Goal: Entertainment & Leisure: Browse casually

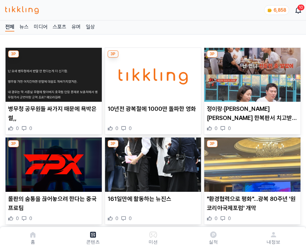
click at [251, 73] on img at bounding box center [252, 75] width 96 height 54
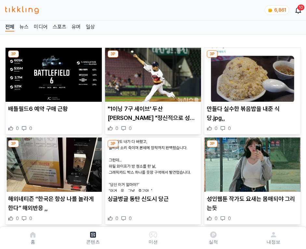
click at [251, 73] on img at bounding box center [252, 75] width 96 height 54
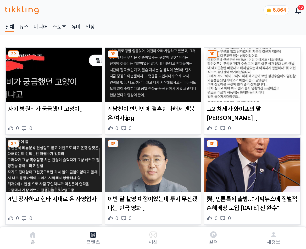
click at [251, 73] on img at bounding box center [252, 75] width 96 height 54
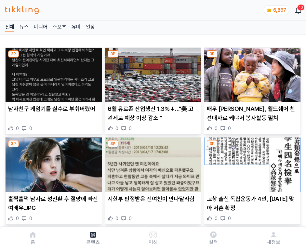
click at [251, 73] on img at bounding box center [252, 75] width 96 height 54
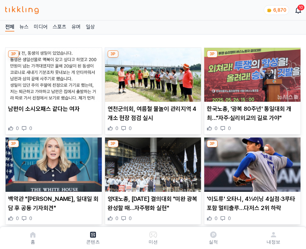
click at [251, 73] on img at bounding box center [252, 75] width 96 height 54
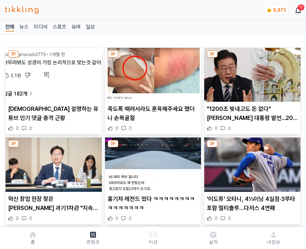
click at [251, 73] on img at bounding box center [252, 75] width 96 height 54
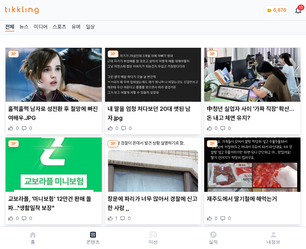
click at [251, 73] on img at bounding box center [252, 75] width 96 height 54
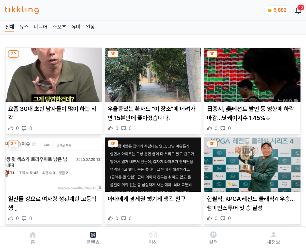
click at [251, 73] on img at bounding box center [252, 75] width 96 height 54
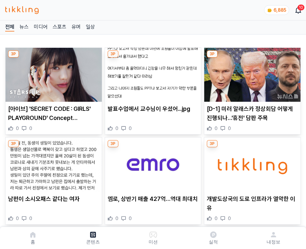
click at [251, 73] on img at bounding box center [252, 75] width 96 height 54
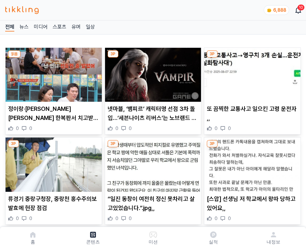
click at [251, 73] on img at bounding box center [252, 75] width 96 height 54
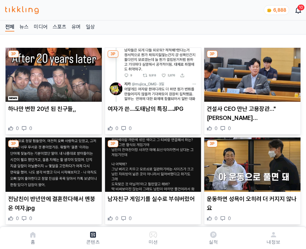
click at [251, 73] on img at bounding box center [252, 75] width 96 height 54
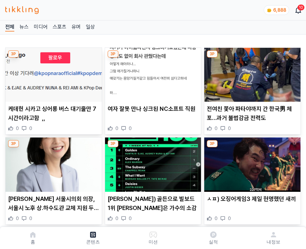
click at [251, 73] on img at bounding box center [252, 75] width 96 height 54
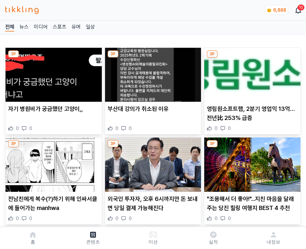
click at [251, 73] on img at bounding box center [252, 75] width 96 height 54
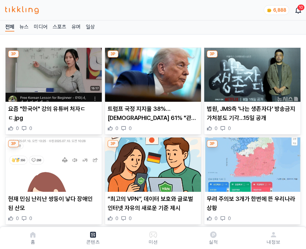
click at [251, 73] on img at bounding box center [252, 75] width 96 height 54
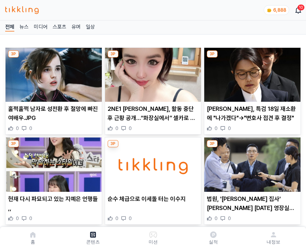
click at [251, 73] on img at bounding box center [252, 75] width 96 height 54
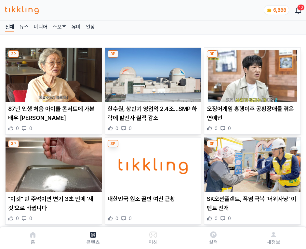
click at [251, 73] on img at bounding box center [252, 75] width 96 height 54
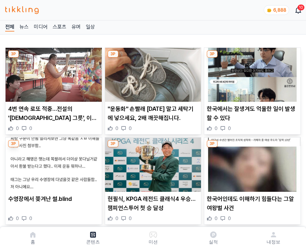
click at [251, 73] on img at bounding box center [252, 75] width 96 height 54
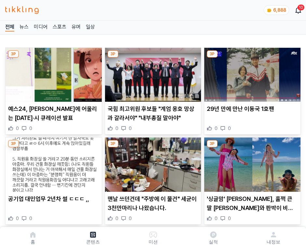
click at [251, 73] on img at bounding box center [252, 75] width 96 height 54
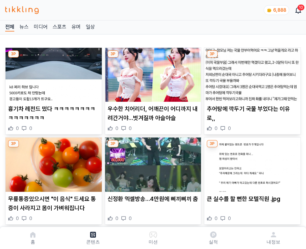
click at [251, 73] on img at bounding box center [252, 75] width 96 height 54
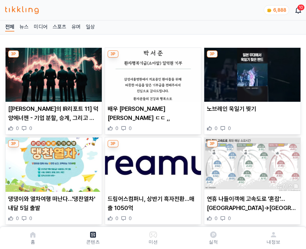
click at [251, 73] on img at bounding box center [252, 75] width 96 height 54
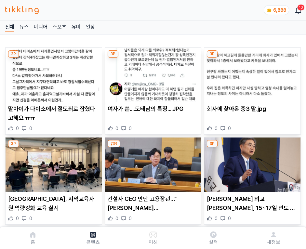
click at [251, 73] on img at bounding box center [252, 75] width 96 height 54
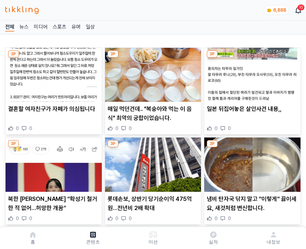
click at [251, 73] on img at bounding box center [252, 75] width 96 height 54
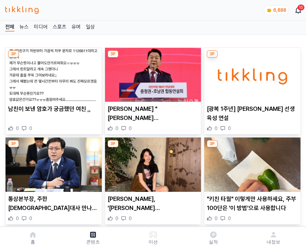
click at [251, 73] on img at bounding box center [252, 75] width 96 height 54
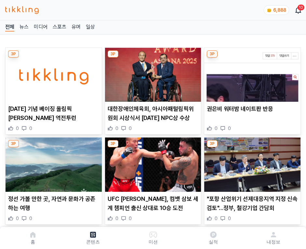
click at [251, 73] on img at bounding box center [252, 75] width 96 height 54
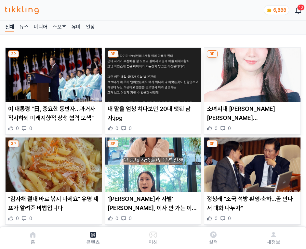
click at [251, 73] on img at bounding box center [252, 75] width 96 height 54
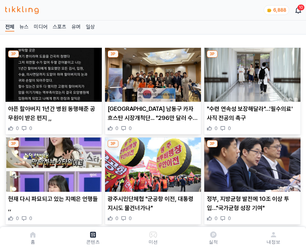
click at [251, 73] on img at bounding box center [252, 75] width 96 height 54
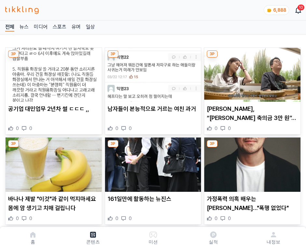
click at [251, 73] on img at bounding box center [252, 75] width 96 height 54
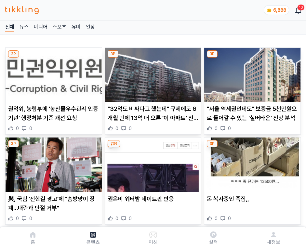
click at [251, 73] on img at bounding box center [252, 75] width 96 height 54
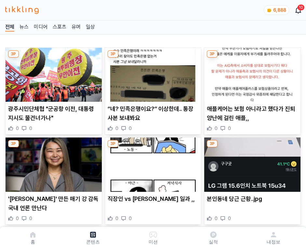
click at [251, 73] on img at bounding box center [252, 75] width 96 height 54
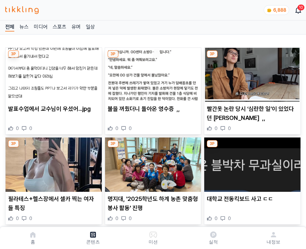
click at [251, 73] on img at bounding box center [252, 75] width 96 height 54
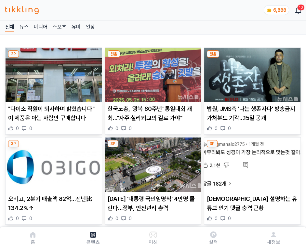
click at [251, 73] on img at bounding box center [252, 75] width 96 height 54
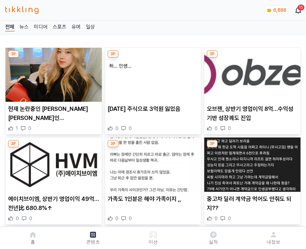
click at [251, 73] on img at bounding box center [252, 75] width 96 height 54
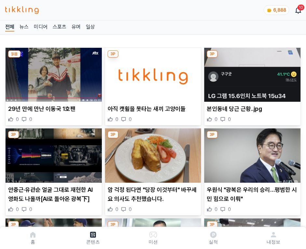
click at [251, 73] on img at bounding box center [252, 75] width 96 height 54
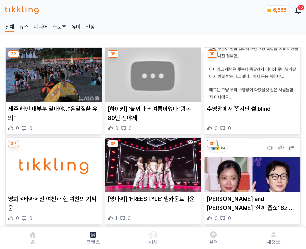
click at [251, 73] on img at bounding box center [252, 75] width 96 height 54
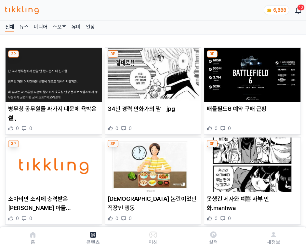
click at [251, 73] on img at bounding box center [252, 75] width 96 height 54
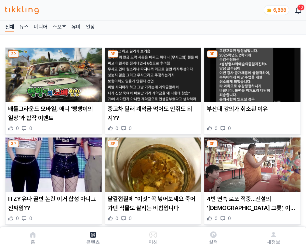
click at [251, 73] on img at bounding box center [252, 75] width 96 height 54
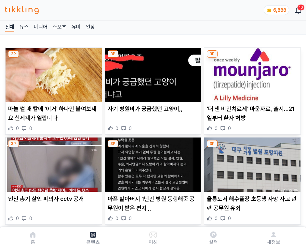
click at [251, 73] on img at bounding box center [252, 75] width 96 height 54
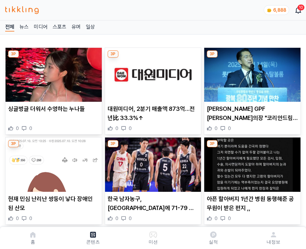
click at [251, 73] on img at bounding box center [252, 75] width 96 height 54
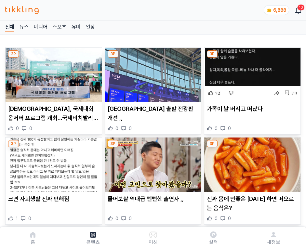
click at [251, 73] on img at bounding box center [252, 75] width 96 height 54
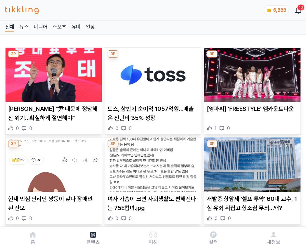
click at [251, 73] on img at bounding box center [252, 75] width 96 height 54
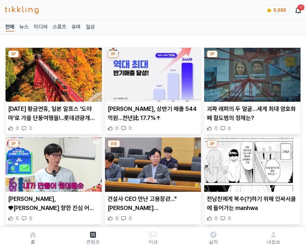
click at [251, 73] on img at bounding box center [252, 75] width 96 height 54
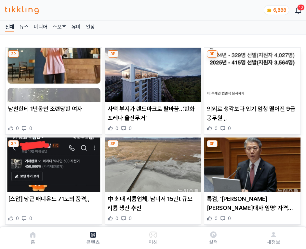
click at [251, 73] on img at bounding box center [252, 75] width 96 height 54
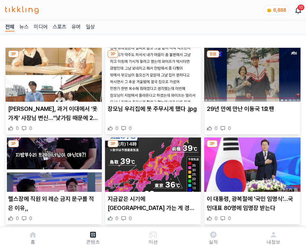
click at [251, 73] on img at bounding box center [252, 75] width 96 height 54
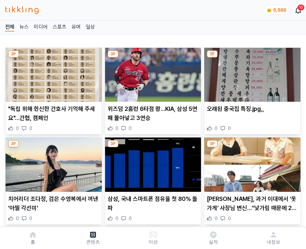
click at [251, 73] on img at bounding box center [252, 75] width 96 height 54
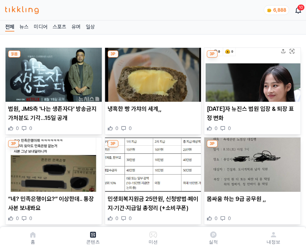
click at [251, 73] on img at bounding box center [252, 75] width 96 height 54
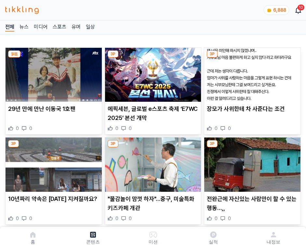
click at [251, 73] on img at bounding box center [252, 75] width 96 height 54
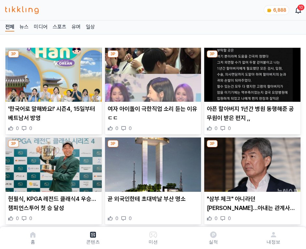
click at [251, 73] on img at bounding box center [252, 75] width 96 height 54
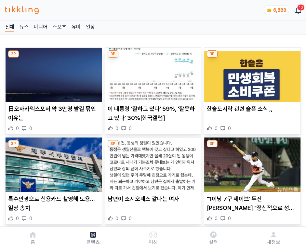
click at [251, 73] on img at bounding box center [252, 75] width 96 height 54
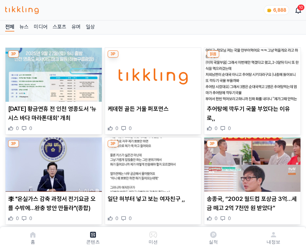
click at [251, 73] on img at bounding box center [252, 75] width 96 height 54
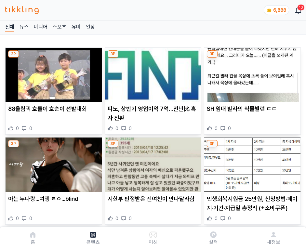
click at [251, 73] on img at bounding box center [252, 75] width 96 height 54
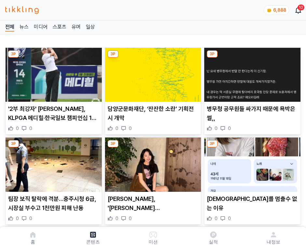
click at [251, 73] on img at bounding box center [252, 75] width 96 height 54
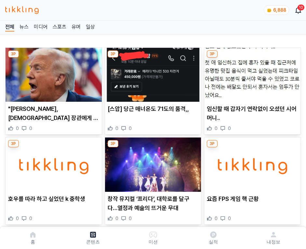
click at [251, 73] on img at bounding box center [252, 75] width 96 height 54
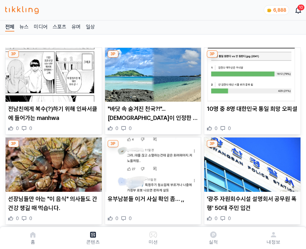
click at [251, 73] on img at bounding box center [252, 75] width 96 height 54
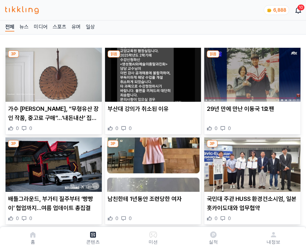
click at [251, 73] on img at bounding box center [252, 75] width 96 height 54
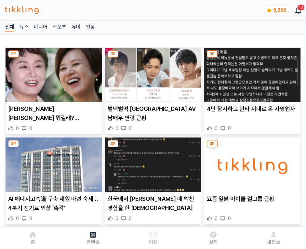
click at [251, 73] on img at bounding box center [252, 75] width 96 height 54
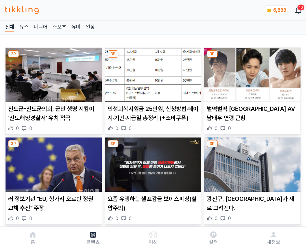
click at [251, 73] on img at bounding box center [252, 75] width 96 height 54
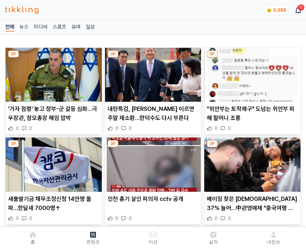
click at [251, 73] on img at bounding box center [252, 75] width 96 height 54
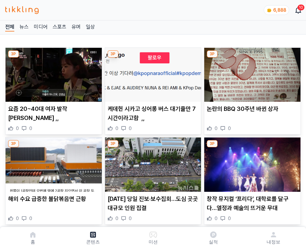
click at [251, 73] on img at bounding box center [252, 75] width 96 height 54
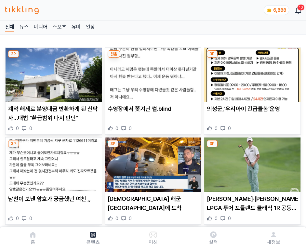
click at [251, 73] on img at bounding box center [252, 75] width 96 height 54
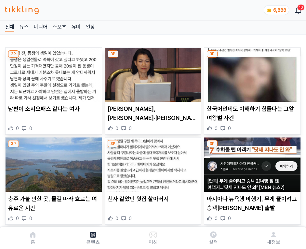
click at [251, 73] on img at bounding box center [252, 75] width 96 height 54
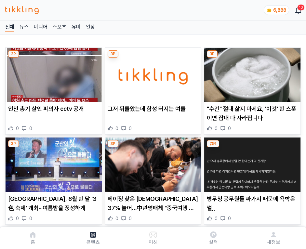
click at [251, 73] on img at bounding box center [252, 75] width 96 height 54
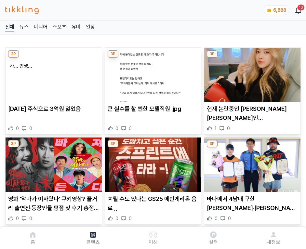
click at [251, 73] on img at bounding box center [252, 75] width 96 height 54
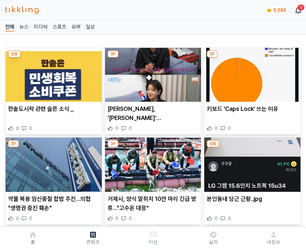
click at [251, 73] on img at bounding box center [252, 75] width 96 height 54
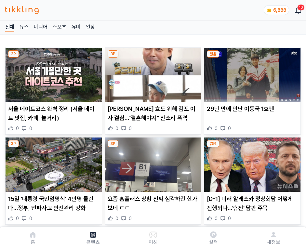
click at [251, 73] on img at bounding box center [252, 75] width 96 height 54
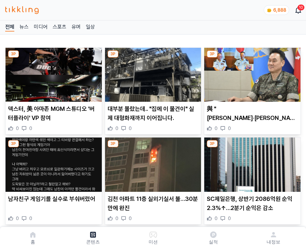
click at [251, 73] on img at bounding box center [252, 75] width 96 height 54
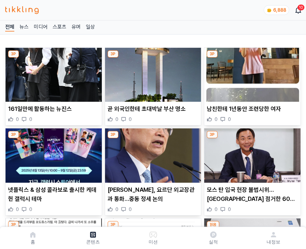
click at [251, 73] on img at bounding box center [252, 75] width 96 height 54
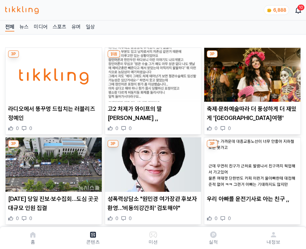
click at [251, 73] on img at bounding box center [252, 75] width 96 height 54
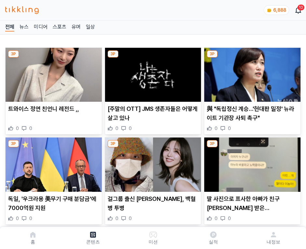
click at [251, 73] on img at bounding box center [252, 75] width 96 height 54
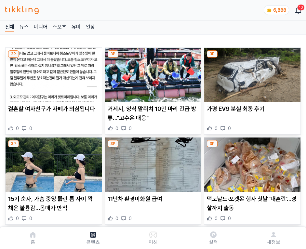
click at [251, 73] on img at bounding box center [252, 75] width 96 height 54
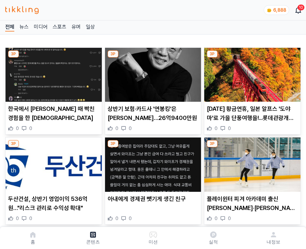
click at [251, 73] on img at bounding box center [252, 75] width 96 height 54
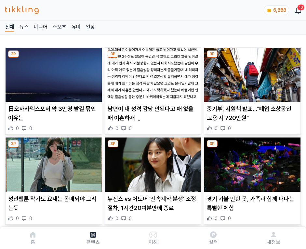
click at [251, 73] on img at bounding box center [252, 75] width 96 height 54
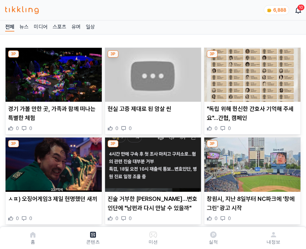
click at [251, 73] on img at bounding box center [252, 75] width 96 height 54
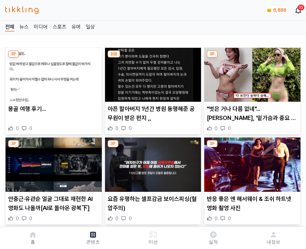
click at [251, 73] on img at bounding box center [252, 75] width 96 height 54
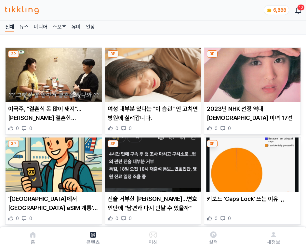
click at [251, 73] on img at bounding box center [252, 75] width 96 height 54
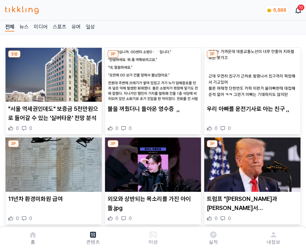
click at [251, 73] on img at bounding box center [252, 75] width 96 height 54
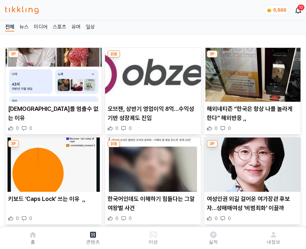
click at [251, 73] on img at bounding box center [252, 75] width 96 height 54
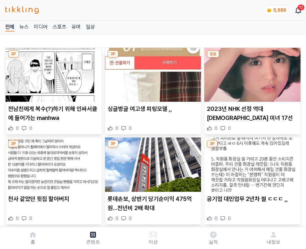
click at [251, 73] on img at bounding box center [252, 75] width 96 height 54
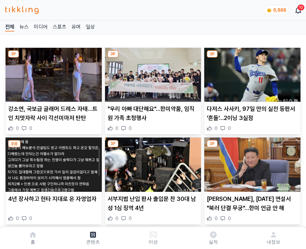
click at [251, 73] on img at bounding box center [252, 75] width 96 height 54
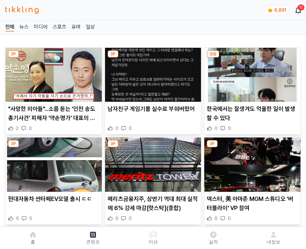
click at [251, 73] on img at bounding box center [252, 75] width 96 height 54
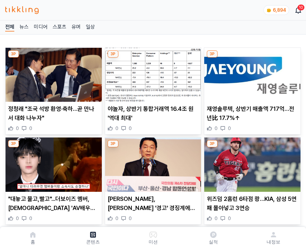
click at [251, 73] on img at bounding box center [252, 75] width 96 height 54
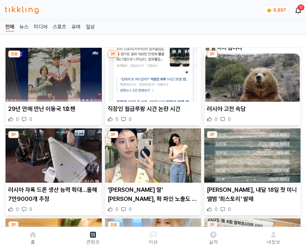
click at [251, 73] on img at bounding box center [252, 75] width 96 height 54
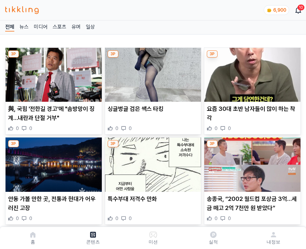
click at [251, 73] on img at bounding box center [252, 75] width 96 height 54
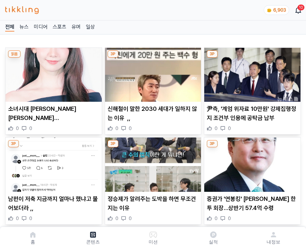
click at [251, 73] on img at bounding box center [252, 75] width 96 height 54
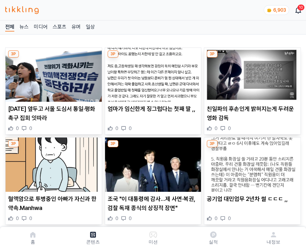
click at [251, 73] on img at bounding box center [252, 75] width 96 height 54
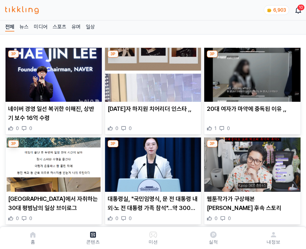
click at [251, 73] on img at bounding box center [252, 75] width 96 height 54
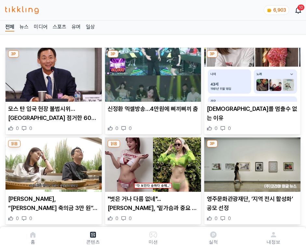
click at [251, 73] on img at bounding box center [252, 75] width 96 height 54
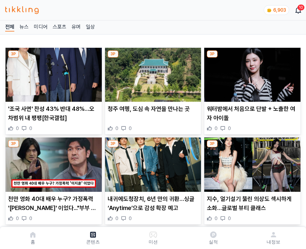
click at [251, 73] on img at bounding box center [252, 75] width 96 height 54
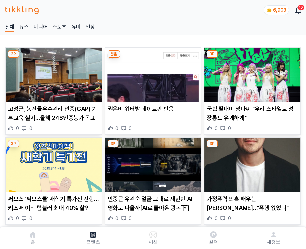
click at [251, 73] on img at bounding box center [252, 75] width 96 height 54
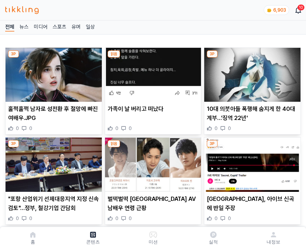
click at [251, 73] on img at bounding box center [252, 75] width 96 height 54
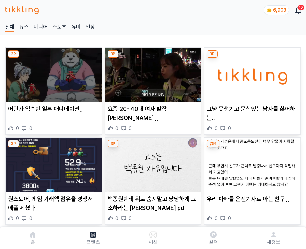
click at [251, 73] on img at bounding box center [252, 75] width 96 height 54
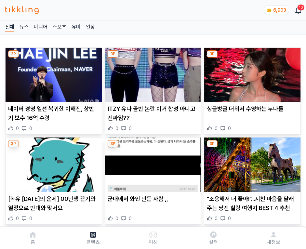
click at [251, 73] on img at bounding box center [252, 75] width 96 height 54
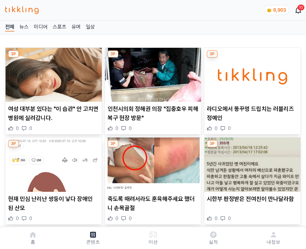
click at [251, 73] on img at bounding box center [252, 75] width 96 height 54
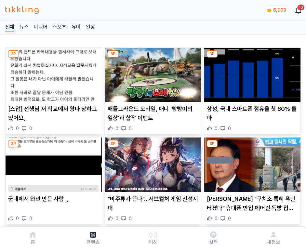
click at [251, 73] on img at bounding box center [252, 75] width 96 height 54
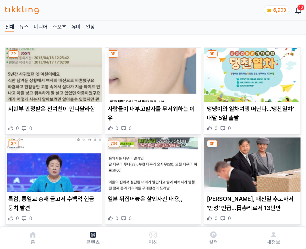
click at [251, 73] on img at bounding box center [252, 75] width 96 height 54
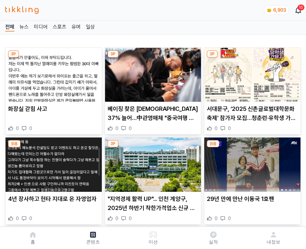
click at [251, 73] on img at bounding box center [252, 75] width 96 height 54
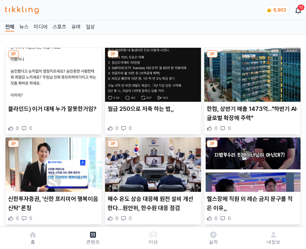
click at [251, 73] on img at bounding box center [252, 75] width 96 height 54
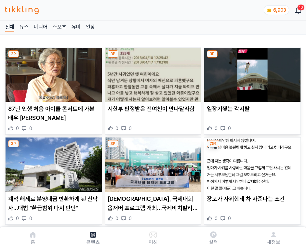
click at [251, 73] on img at bounding box center [252, 75] width 96 height 54
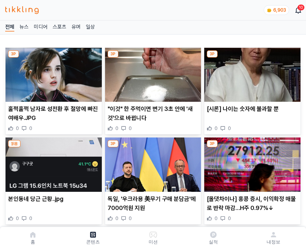
click at [251, 73] on img at bounding box center [252, 75] width 96 height 54
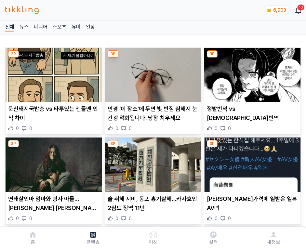
click at [251, 73] on img at bounding box center [252, 75] width 96 height 54
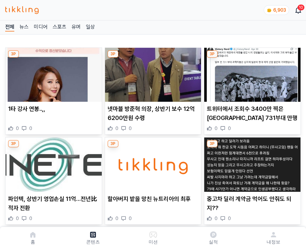
click at [251, 73] on img at bounding box center [252, 75] width 96 height 54
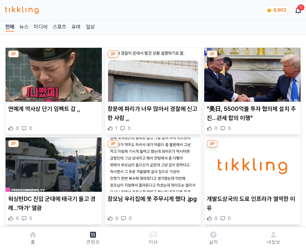
click at [251, 73] on img at bounding box center [252, 75] width 96 height 54
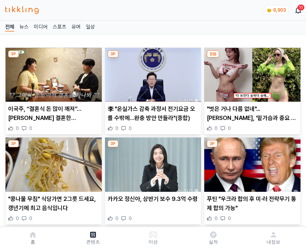
click at [251, 73] on img at bounding box center [252, 75] width 96 height 54
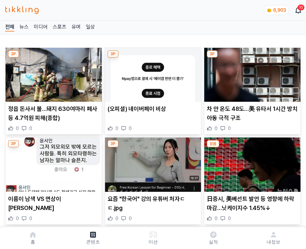
click at [251, 73] on img at bounding box center [252, 75] width 96 height 54
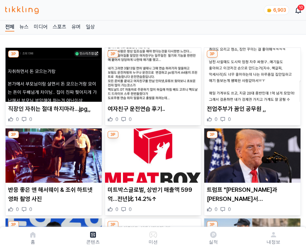
click at [251, 73] on img at bounding box center [252, 75] width 96 height 54
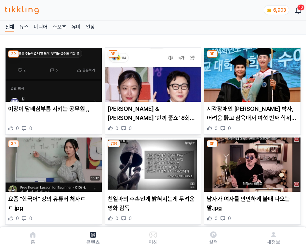
click at [251, 73] on img at bounding box center [252, 75] width 96 height 54
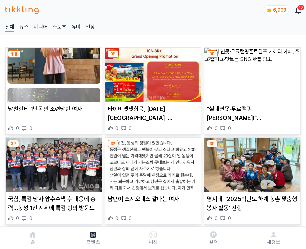
click at [251, 73] on img at bounding box center [252, 75] width 96 height 54
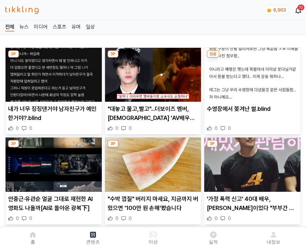
click at [251, 73] on img at bounding box center [252, 75] width 96 height 54
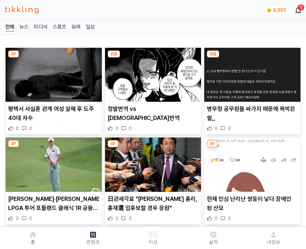
click at [251, 73] on img at bounding box center [252, 75] width 96 height 54
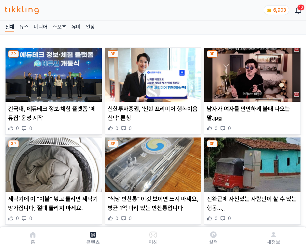
click at [251, 73] on img at bounding box center [252, 75] width 96 height 54
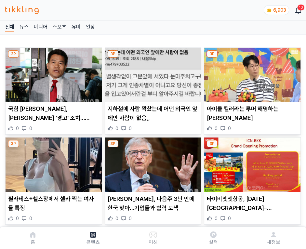
click at [251, 73] on img at bounding box center [252, 75] width 96 height 54
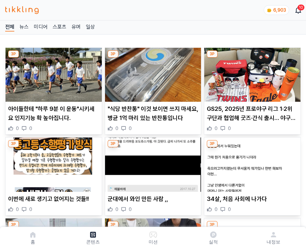
click at [251, 73] on img at bounding box center [252, 75] width 96 height 54
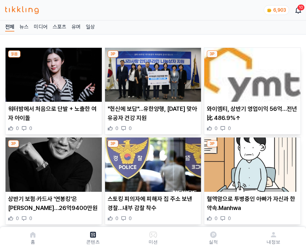
click at [251, 73] on img at bounding box center [252, 75] width 96 height 54
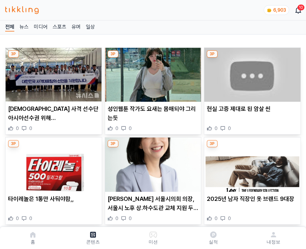
click at [251, 73] on img at bounding box center [252, 75] width 96 height 54
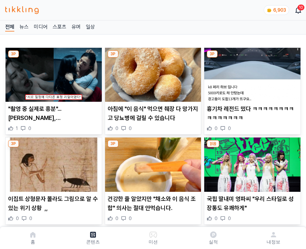
click at [251, 73] on img at bounding box center [252, 75] width 96 height 54
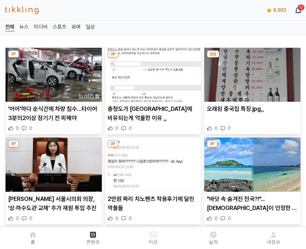
click at [251, 73] on img at bounding box center [252, 75] width 96 height 54
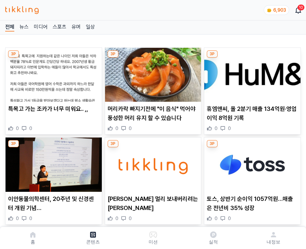
click at [251, 73] on img at bounding box center [252, 75] width 96 height 54
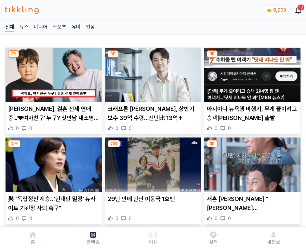
click at [251, 73] on img at bounding box center [252, 75] width 96 height 54
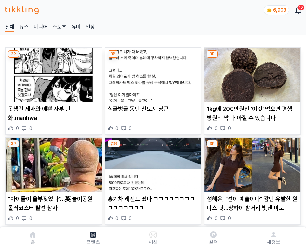
click at [251, 73] on img at bounding box center [252, 75] width 96 height 54
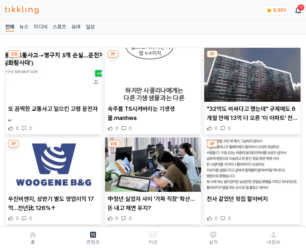
click at [251, 73] on img at bounding box center [252, 75] width 96 height 54
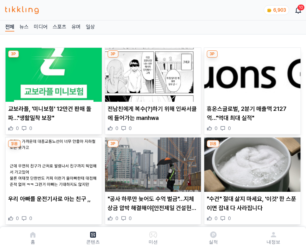
click at [251, 73] on img at bounding box center [252, 75] width 96 height 54
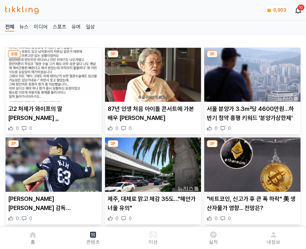
click at [251, 73] on img at bounding box center [252, 75] width 96 height 54
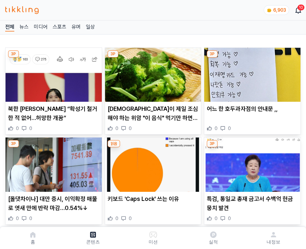
click at [251, 73] on img at bounding box center [252, 75] width 96 height 54
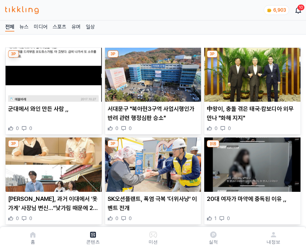
click at [251, 73] on img at bounding box center [252, 75] width 96 height 54
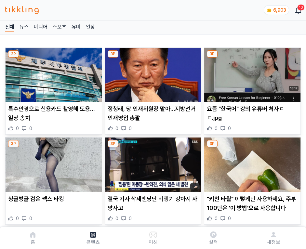
click at [251, 73] on img at bounding box center [252, 75] width 96 height 54
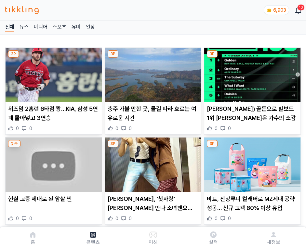
click at [251, 73] on img at bounding box center [252, 75] width 96 height 54
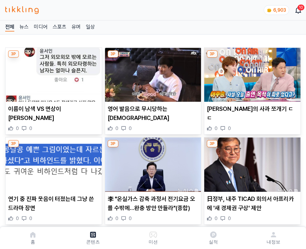
click at [251, 73] on img at bounding box center [252, 75] width 96 height 54
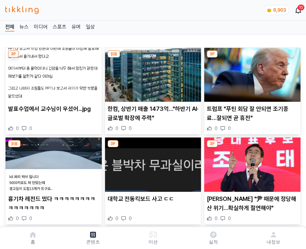
click at [251, 73] on img at bounding box center [252, 75] width 96 height 54
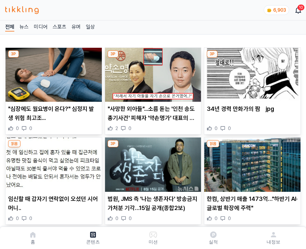
click at [251, 73] on img at bounding box center [252, 75] width 96 height 54
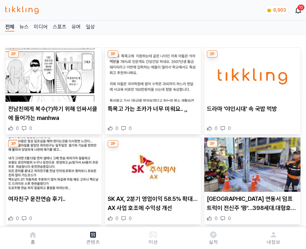
click at [251, 73] on img at bounding box center [252, 75] width 96 height 54
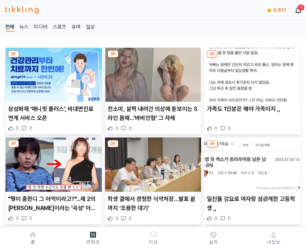
click at [251, 73] on img at bounding box center [252, 75] width 96 height 54
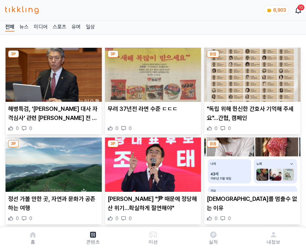
click at [251, 73] on img at bounding box center [252, 75] width 96 height 54
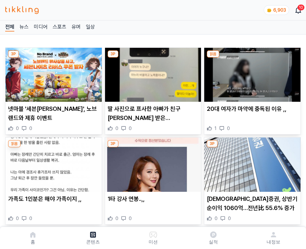
click at [251, 73] on img at bounding box center [252, 75] width 96 height 54
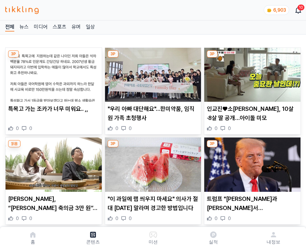
click at [251, 73] on img at bounding box center [252, 75] width 96 height 54
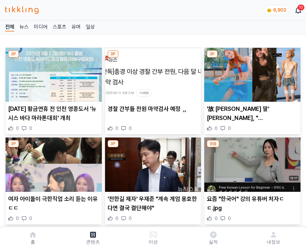
click at [251, 73] on img at bounding box center [252, 75] width 96 height 54
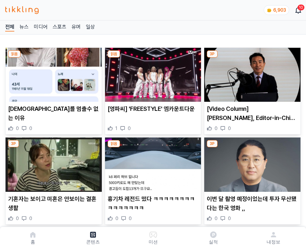
click at [251, 73] on img at bounding box center [252, 75] width 96 height 54
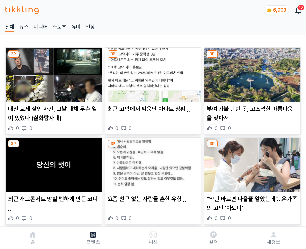
click at [251, 73] on img at bounding box center [252, 75] width 96 height 54
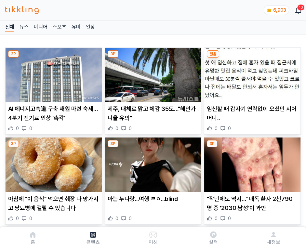
click at [251, 73] on img at bounding box center [252, 75] width 96 height 54
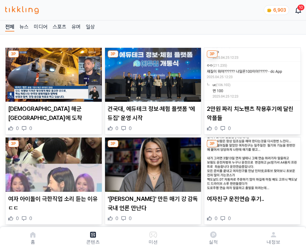
click at [251, 73] on img at bounding box center [252, 75] width 96 height 54
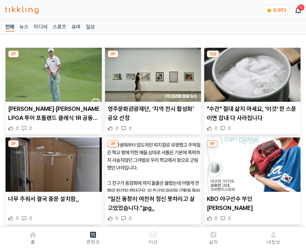
click at [251, 73] on img at bounding box center [252, 75] width 96 height 54
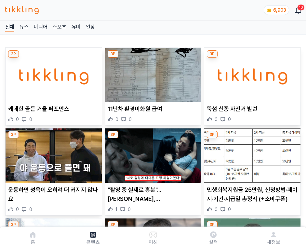
click at [251, 73] on img at bounding box center [252, 75] width 96 height 54
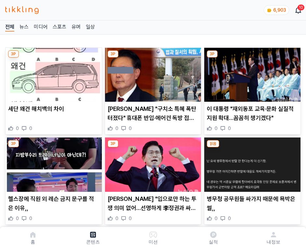
click at [251, 73] on img at bounding box center [252, 75] width 96 height 54
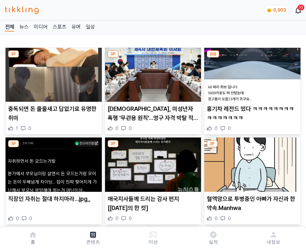
click at [251, 73] on img at bounding box center [252, 75] width 96 height 54
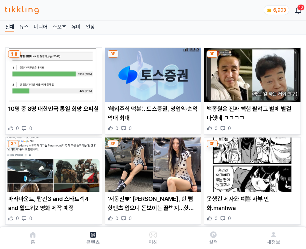
click at [251, 73] on img at bounding box center [252, 75] width 96 height 54
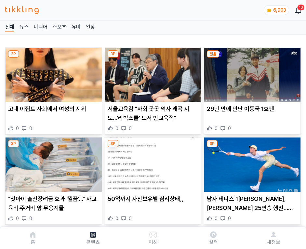
click at [251, 73] on img at bounding box center [252, 75] width 96 height 54
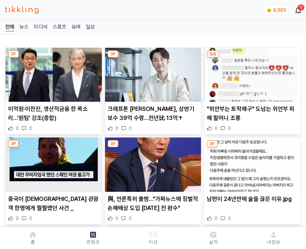
click at [251, 73] on img at bounding box center [252, 75] width 96 height 54
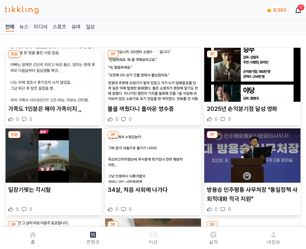
click at [251, 73] on img at bounding box center [252, 75] width 96 height 54
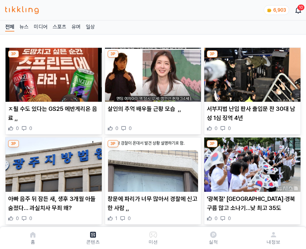
click at [251, 73] on img at bounding box center [252, 75] width 96 height 54
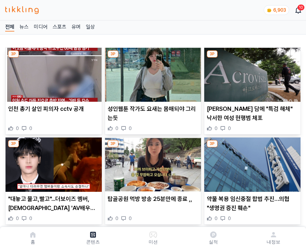
click at [251, 73] on img at bounding box center [252, 75] width 96 height 54
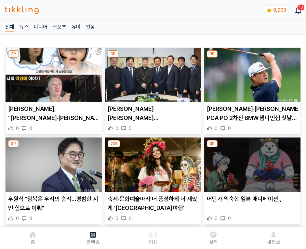
click at [251, 73] on img at bounding box center [252, 75] width 96 height 54
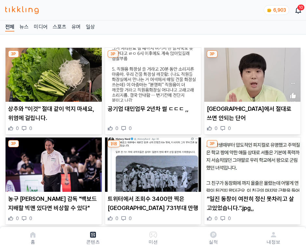
click at [251, 73] on img at bounding box center [252, 75] width 96 height 54
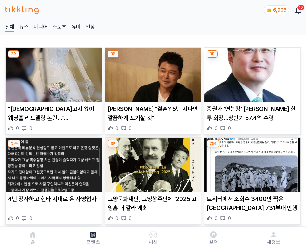
click at [251, 73] on img at bounding box center [252, 75] width 96 height 54
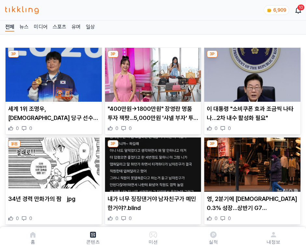
click at [251, 73] on img at bounding box center [252, 75] width 96 height 54
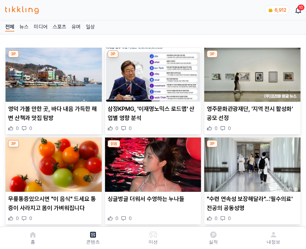
click at [251, 73] on img at bounding box center [252, 75] width 96 height 54
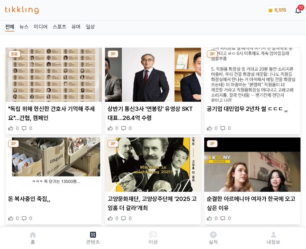
click at [251, 73] on img at bounding box center [252, 75] width 96 height 54
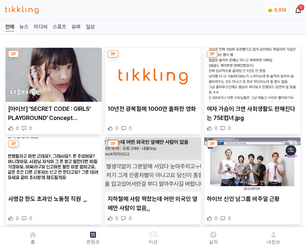
click at [251, 73] on img at bounding box center [252, 75] width 96 height 54
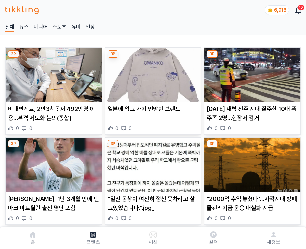
click at [251, 73] on img at bounding box center [252, 75] width 96 height 54
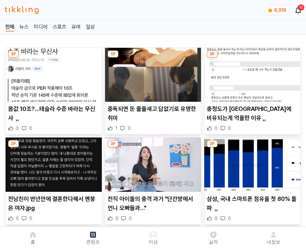
click at [251, 73] on img at bounding box center [252, 75] width 96 height 54
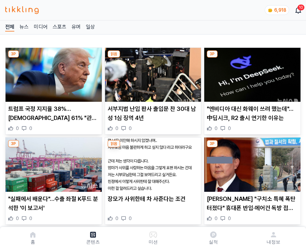
click at [251, 73] on img at bounding box center [252, 75] width 96 height 54
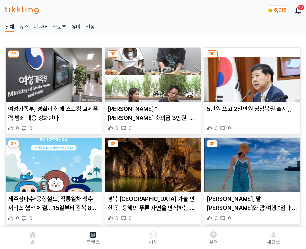
click at [251, 73] on img at bounding box center [252, 75] width 96 height 54
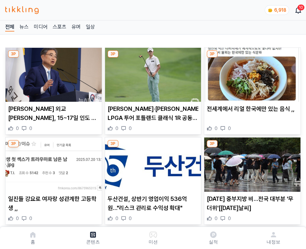
click at [251, 73] on img at bounding box center [252, 75] width 96 height 54
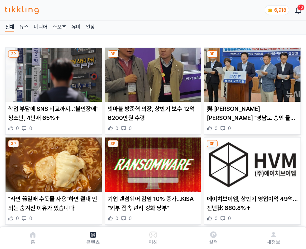
click at [251, 73] on img at bounding box center [252, 75] width 96 height 54
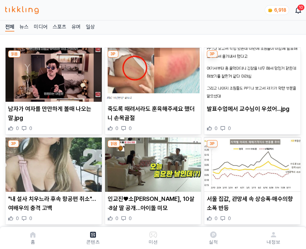
click at [251, 73] on img at bounding box center [252, 75] width 96 height 54
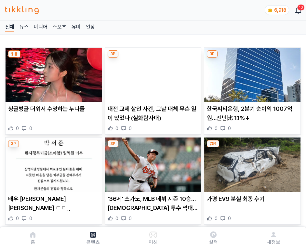
click at [251, 73] on img at bounding box center [252, 75] width 96 height 54
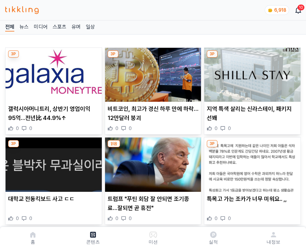
click at [251, 73] on img at bounding box center [252, 75] width 96 height 54
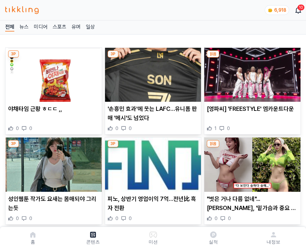
click at [251, 73] on img at bounding box center [252, 75] width 96 height 54
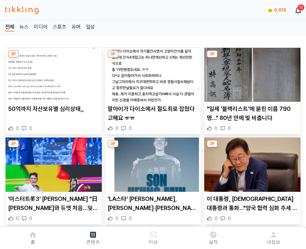
click at [251, 73] on img at bounding box center [252, 75] width 96 height 54
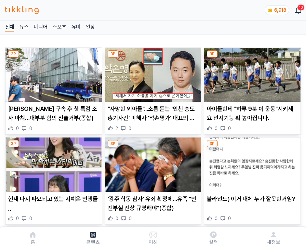
click at [251, 73] on img at bounding box center [252, 75] width 96 height 54
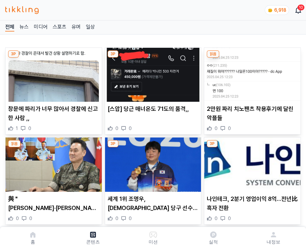
click at [251, 73] on img at bounding box center [252, 75] width 96 height 54
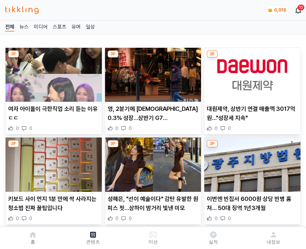
click at [251, 73] on img at bounding box center [252, 75] width 96 height 54
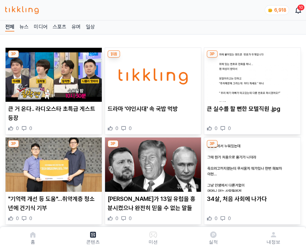
click at [251, 73] on img at bounding box center [252, 75] width 96 height 54
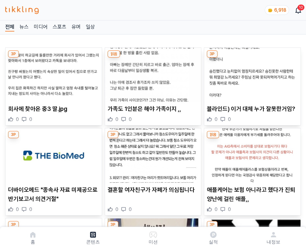
click at [251, 73] on img at bounding box center [252, 75] width 96 height 54
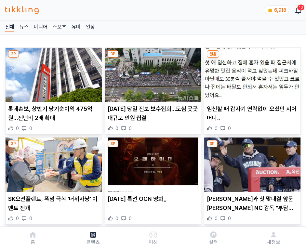
click at [251, 73] on img at bounding box center [252, 75] width 96 height 54
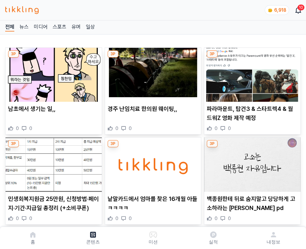
click at [251, 73] on img at bounding box center [252, 75] width 96 height 54
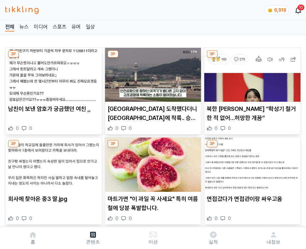
click at [251, 73] on img at bounding box center [252, 75] width 96 height 54
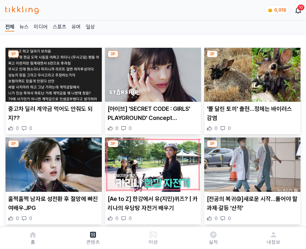
click at [251, 73] on img at bounding box center [252, 75] width 96 height 54
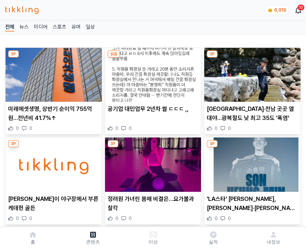
click at [251, 73] on img at bounding box center [252, 75] width 96 height 54
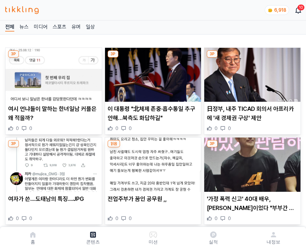
click at [251, 73] on img at bounding box center [252, 75] width 96 height 54
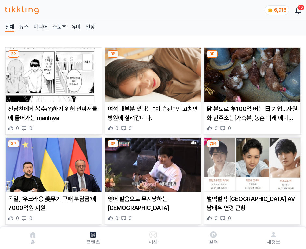
click at [251, 73] on img at bounding box center [252, 75] width 96 height 54
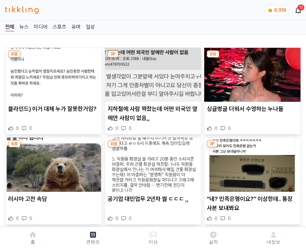
click at [251, 73] on img at bounding box center [252, 75] width 96 height 54
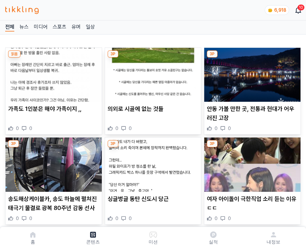
click at [251, 73] on img at bounding box center [252, 75] width 96 height 54
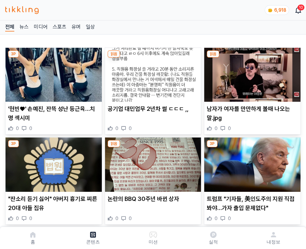
click at [251, 73] on img at bounding box center [252, 75] width 96 height 54
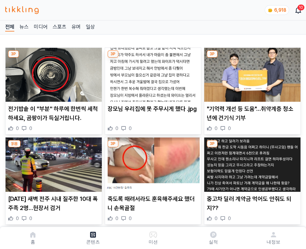
click at [251, 73] on img at bounding box center [252, 75] width 96 height 54
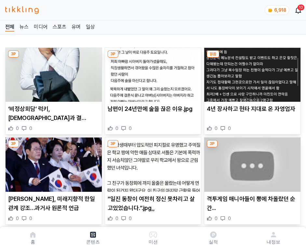
click at [251, 73] on img at bounding box center [252, 75] width 96 height 54
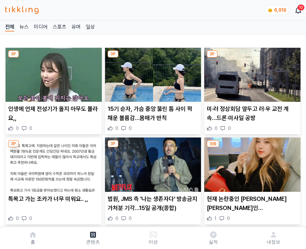
click at [251, 73] on img at bounding box center [252, 75] width 96 height 54
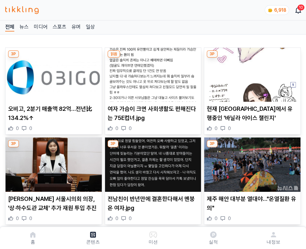
click at [251, 73] on img at bounding box center [252, 75] width 96 height 54
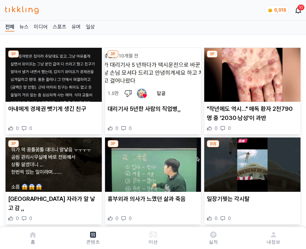
click at [251, 73] on img at bounding box center [252, 75] width 96 height 54
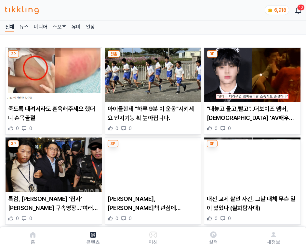
click at [251, 73] on img at bounding box center [252, 75] width 96 height 54
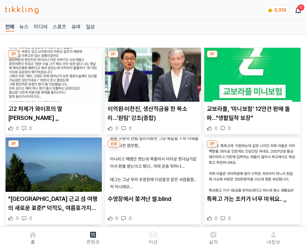
click at [251, 73] on img at bounding box center [252, 75] width 96 height 54
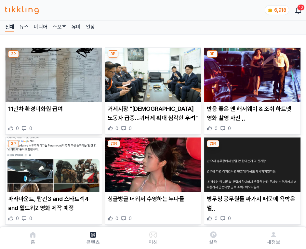
click at [251, 73] on img at bounding box center [252, 75] width 96 height 54
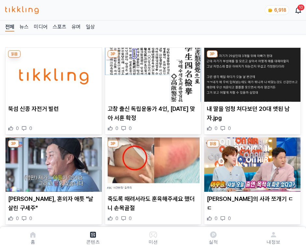
click at [251, 73] on img at bounding box center [252, 75] width 96 height 54
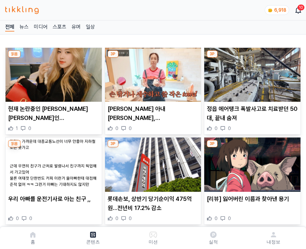
click at [251, 73] on img at bounding box center [252, 75] width 96 height 54
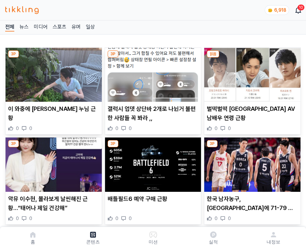
click at [251, 73] on img at bounding box center [252, 75] width 96 height 54
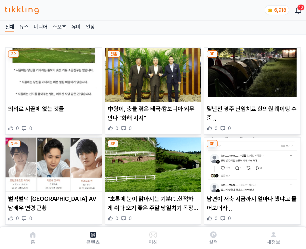
click at [251, 73] on img at bounding box center [252, 75] width 96 height 54
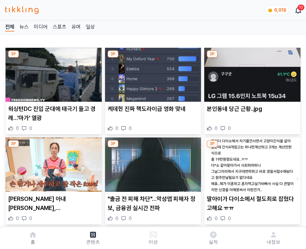
click at [251, 73] on img at bounding box center [252, 75] width 96 height 54
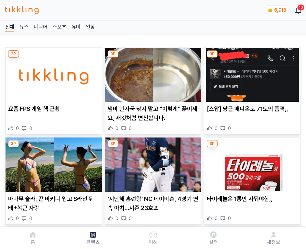
click at [251, 73] on img at bounding box center [252, 75] width 96 height 54
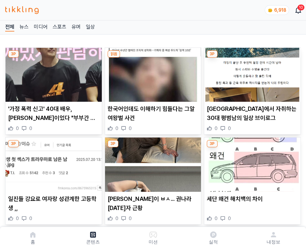
click at [251, 73] on img at bounding box center [252, 75] width 96 height 54
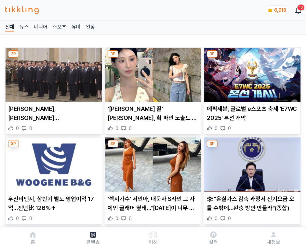
click at [251, 73] on img at bounding box center [252, 75] width 96 height 54
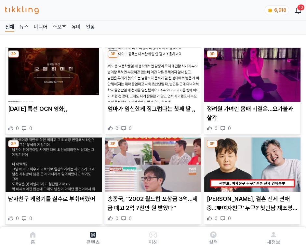
click at [251, 73] on img at bounding box center [252, 75] width 96 height 54
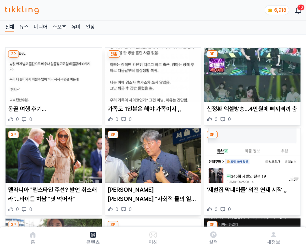
click at [251, 73] on img at bounding box center [252, 75] width 96 height 54
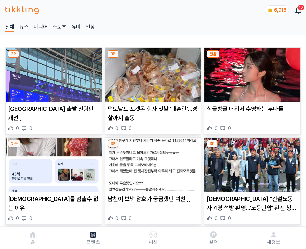
click at [251, 73] on img at bounding box center [252, 75] width 96 height 54
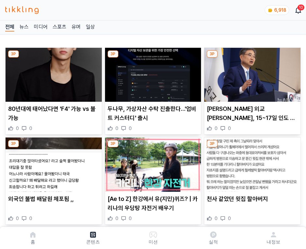
click at [251, 73] on img at bounding box center [252, 75] width 96 height 54
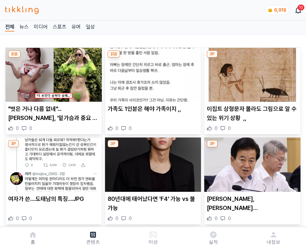
click at [251, 73] on img at bounding box center [252, 75] width 96 height 54
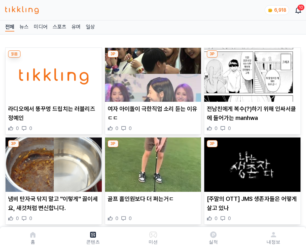
click at [251, 73] on img at bounding box center [252, 75] width 96 height 54
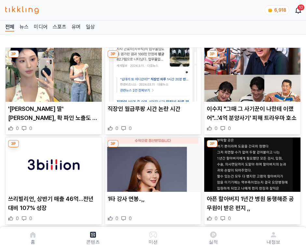
click at [251, 73] on img at bounding box center [252, 75] width 96 height 54
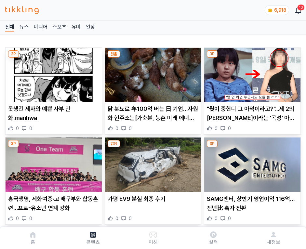
click at [251, 73] on img at bounding box center [252, 75] width 96 height 54
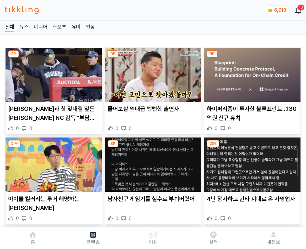
click at [251, 73] on img at bounding box center [252, 75] width 96 height 54
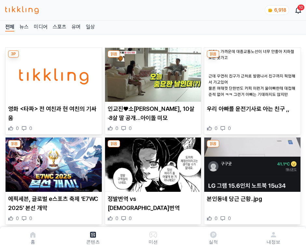
click at [251, 73] on img at bounding box center [252, 75] width 96 height 54
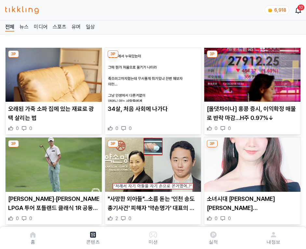
click at [251, 73] on img at bounding box center [252, 75] width 96 height 54
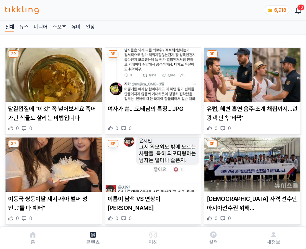
click at [251, 73] on img at bounding box center [252, 75] width 96 height 54
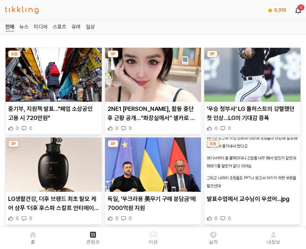
click at [251, 73] on img at bounding box center [252, 75] width 96 height 54
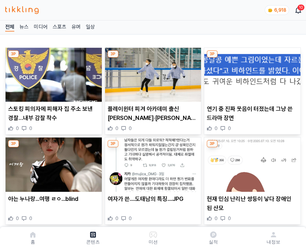
click at [251, 73] on img at bounding box center [252, 75] width 96 height 54
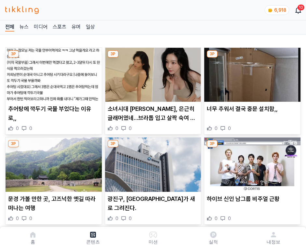
click at [251, 73] on img at bounding box center [252, 75] width 96 height 54
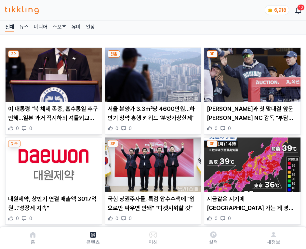
click at [251, 73] on img at bounding box center [252, 75] width 96 height 54
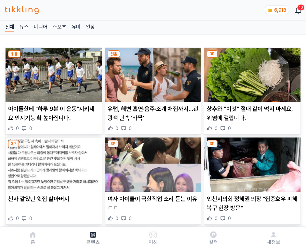
click at [251, 73] on img at bounding box center [252, 75] width 96 height 54
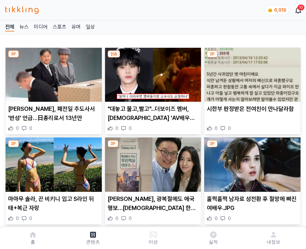
click at [251, 73] on img at bounding box center [252, 75] width 96 height 54
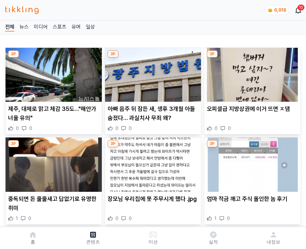
click at [251, 73] on img at bounding box center [252, 75] width 96 height 54
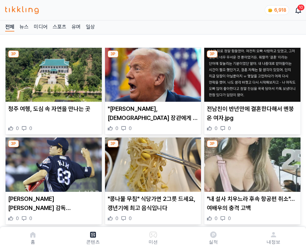
click at [251, 73] on img at bounding box center [252, 75] width 96 height 54
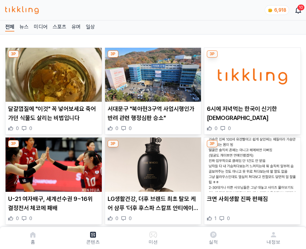
click at [251, 73] on img at bounding box center [252, 75] width 96 height 54
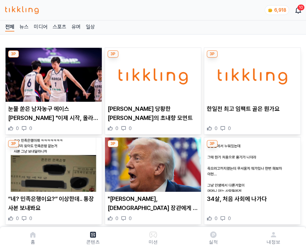
click at [251, 73] on img at bounding box center [252, 75] width 96 height 54
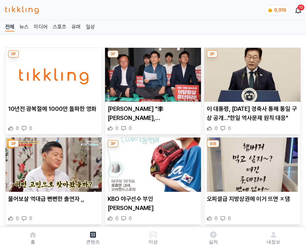
click at [251, 73] on img at bounding box center [252, 75] width 96 height 54
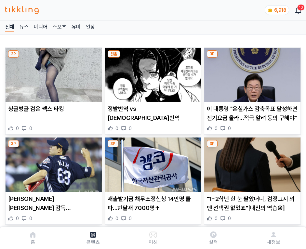
click at [251, 73] on img at bounding box center [252, 75] width 96 height 54
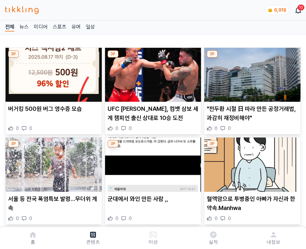
click at [251, 73] on img at bounding box center [252, 75] width 96 height 54
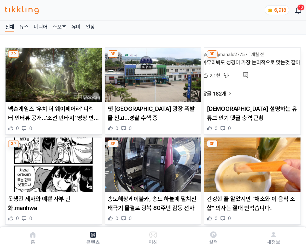
click at [251, 73] on img at bounding box center [252, 75] width 96 height 54
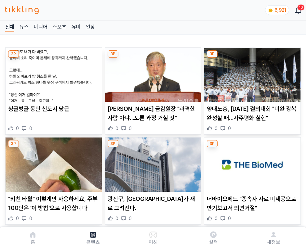
click at [251, 73] on img at bounding box center [252, 75] width 96 height 54
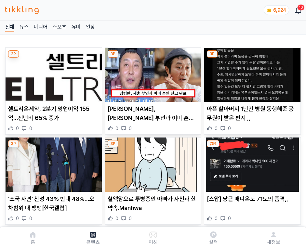
click at [251, 73] on img at bounding box center [252, 75] width 96 height 54
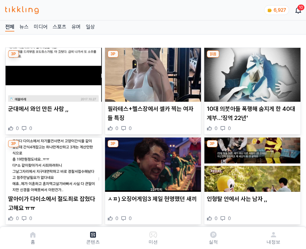
click at [251, 73] on img at bounding box center [252, 75] width 96 height 54
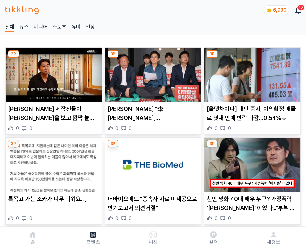
click at [251, 73] on img at bounding box center [252, 75] width 96 height 54
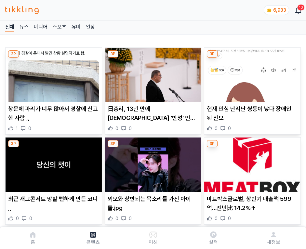
click at [251, 73] on img at bounding box center [252, 75] width 96 height 54
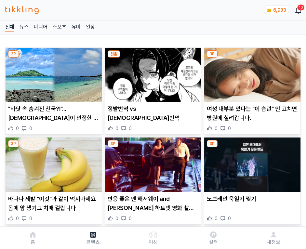
click at [251, 73] on img at bounding box center [252, 75] width 96 height 54
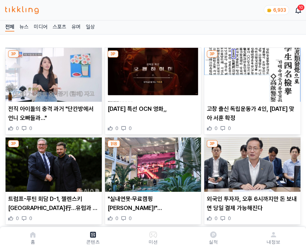
click at [251, 73] on img at bounding box center [252, 75] width 96 height 54
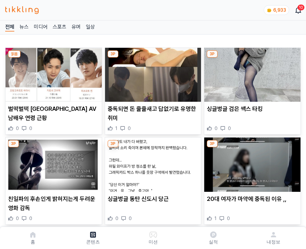
click at [251, 73] on img at bounding box center [252, 75] width 96 height 54
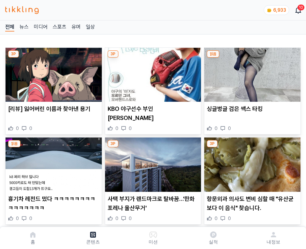
click at [251, 73] on img at bounding box center [252, 75] width 96 height 54
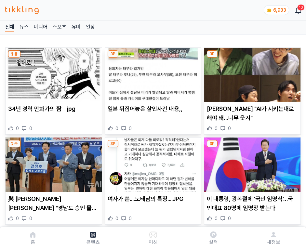
click at [251, 73] on img at bounding box center [252, 75] width 96 height 54
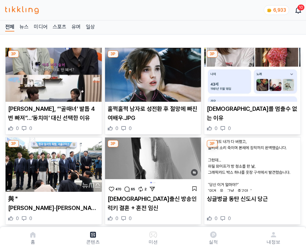
click at [251, 73] on img at bounding box center [252, 75] width 96 height 54
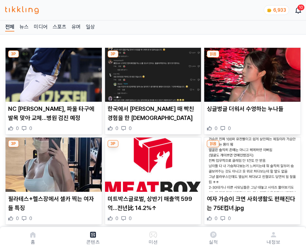
click at [251, 73] on img at bounding box center [252, 75] width 96 height 54
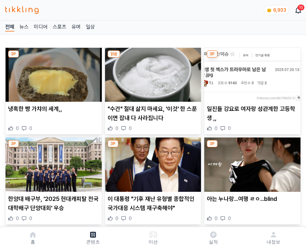
click at [251, 73] on img at bounding box center [252, 75] width 96 height 54
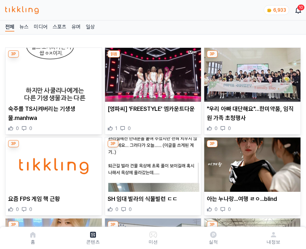
click at [251, 73] on img at bounding box center [252, 75] width 96 height 54
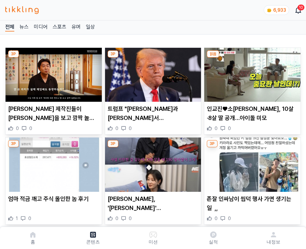
click at [251, 73] on img at bounding box center [252, 75] width 96 height 54
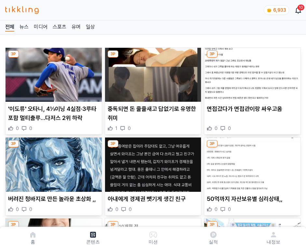
click at [251, 73] on img at bounding box center [252, 75] width 96 height 54
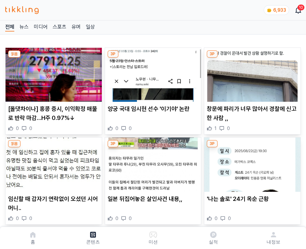
click at [251, 73] on img at bounding box center [252, 75] width 96 height 54
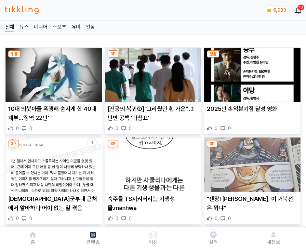
click at [251, 73] on img at bounding box center [252, 75] width 96 height 54
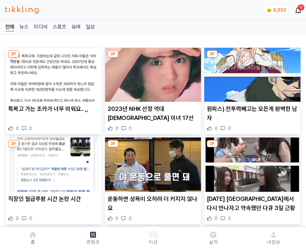
click at [251, 73] on img at bounding box center [252, 75] width 96 height 54
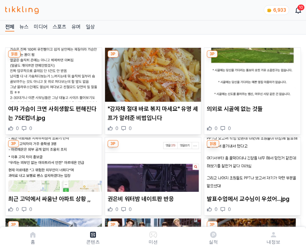
click at [251, 73] on img at bounding box center [252, 75] width 96 height 54
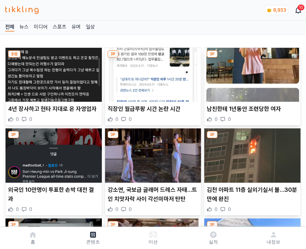
click at [251, 73] on img at bounding box center [252, 75] width 96 height 54
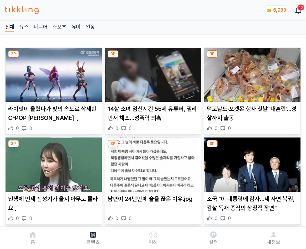
click at [251, 73] on img at bounding box center [252, 75] width 96 height 54
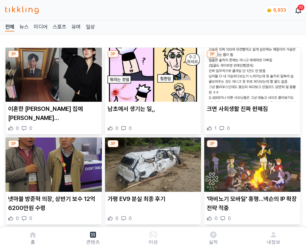
click at [251, 73] on img at bounding box center [252, 75] width 96 height 54
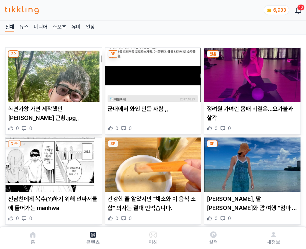
click at [251, 73] on img at bounding box center [252, 75] width 96 height 54
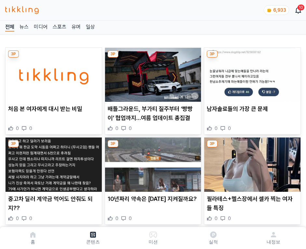
click at [251, 73] on img at bounding box center [252, 75] width 96 height 54
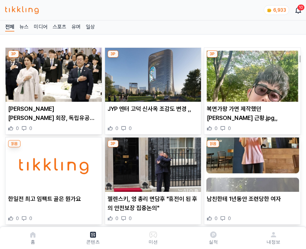
click at [251, 73] on img at bounding box center [252, 75] width 96 height 54
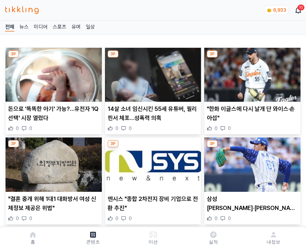
click at [251, 73] on img at bounding box center [252, 75] width 96 height 54
